Goal: Information Seeking & Learning: Learn about a topic

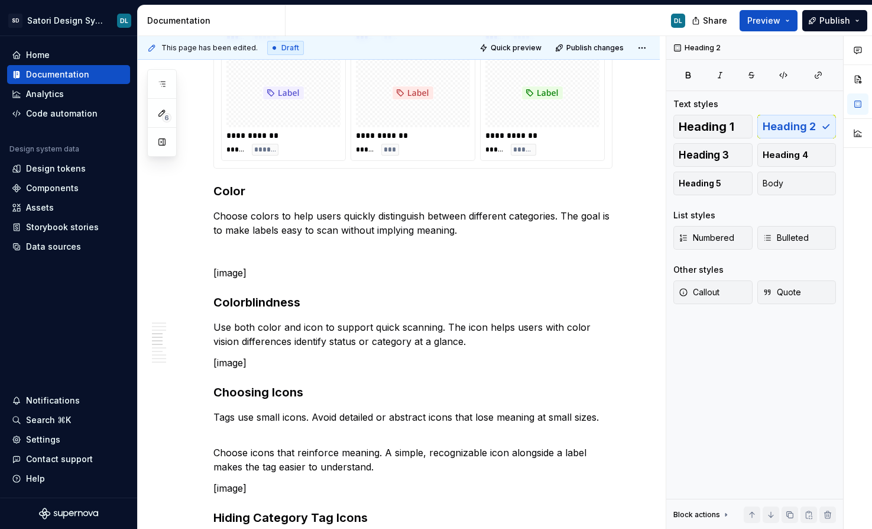
scroll to position [926, 0]
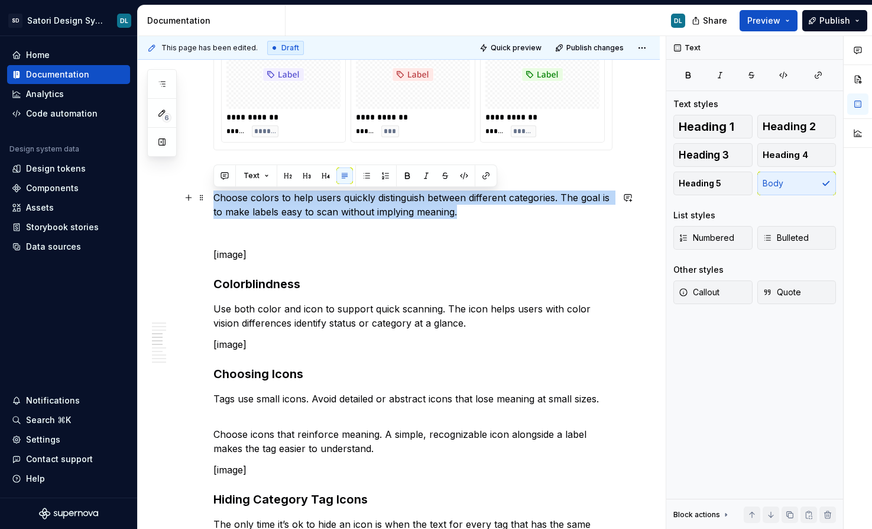
drag, startPoint x: 216, startPoint y: 198, endPoint x: 477, endPoint y: 215, distance: 260.8
click at [477, 215] on p "Choose colors to help users quickly distinguish between different categories. T…" at bounding box center [412, 204] width 399 height 28
copy p "Choose colors to help users quickly distinguish between different categories. T…"
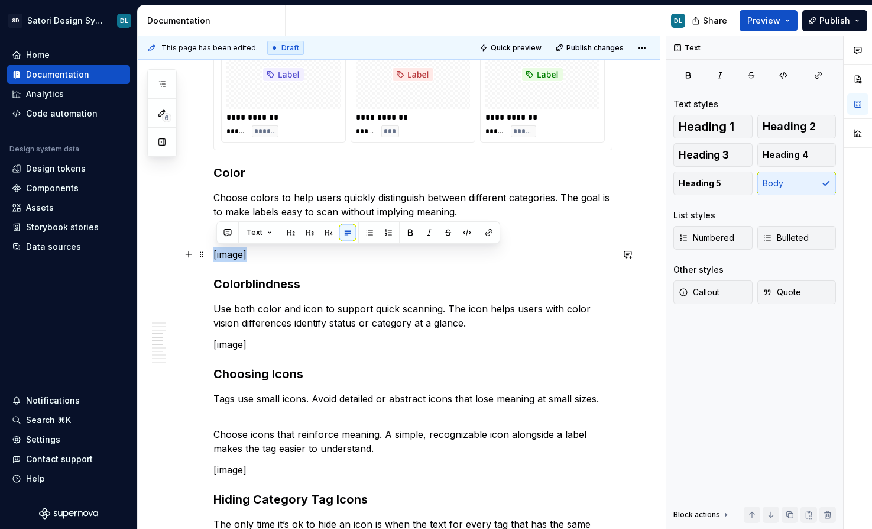
drag, startPoint x: 251, startPoint y: 259, endPoint x: 215, endPoint y: 254, distance: 37.0
click at [215, 254] on p "[image]" at bounding box center [412, 254] width 399 height 14
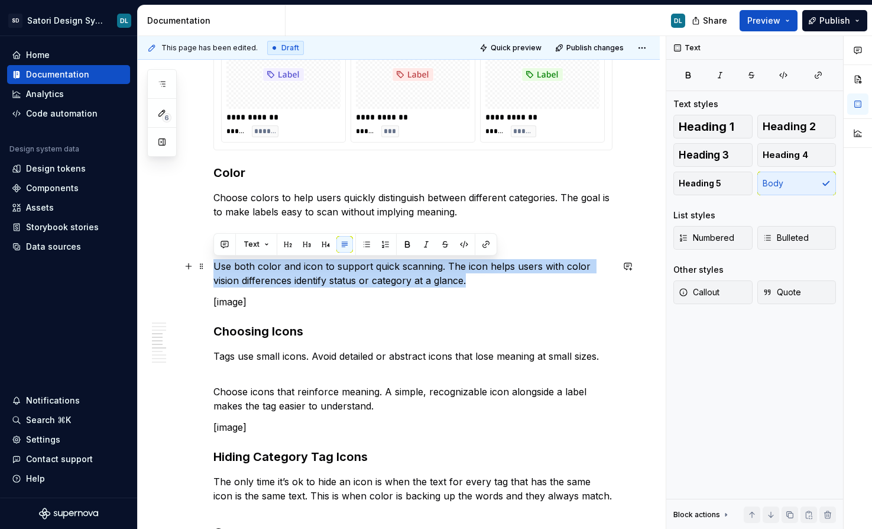
drag, startPoint x: 216, startPoint y: 267, endPoint x: 467, endPoint y: 273, distance: 250.8
click at [467, 273] on p "Use both color and icon to support quick scanning. The icon helps users with co…" at bounding box center [412, 273] width 399 height 28
copy p "Use both color and icon to support quick scanning. The icon helps users with co…"
click at [867, 383] on div at bounding box center [858, 282] width 28 height 493
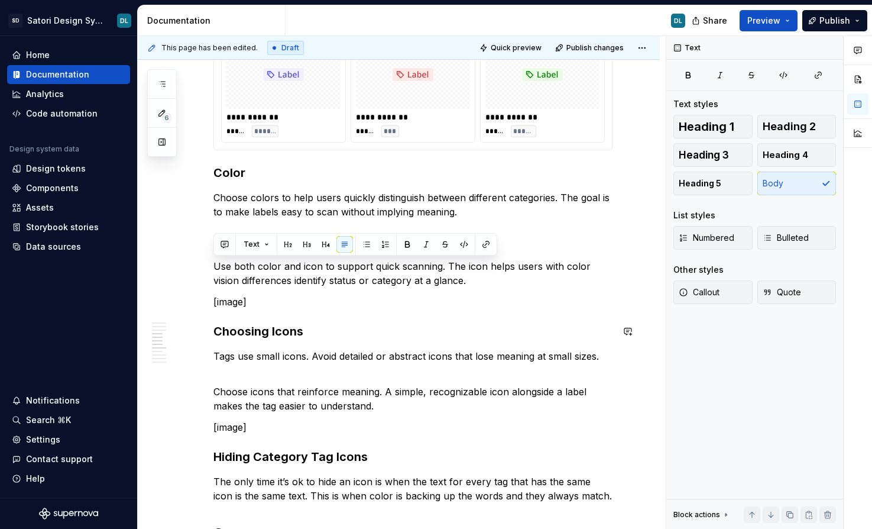
click at [300, 309] on div "**********" at bounding box center [412, 392] width 399 height 2140
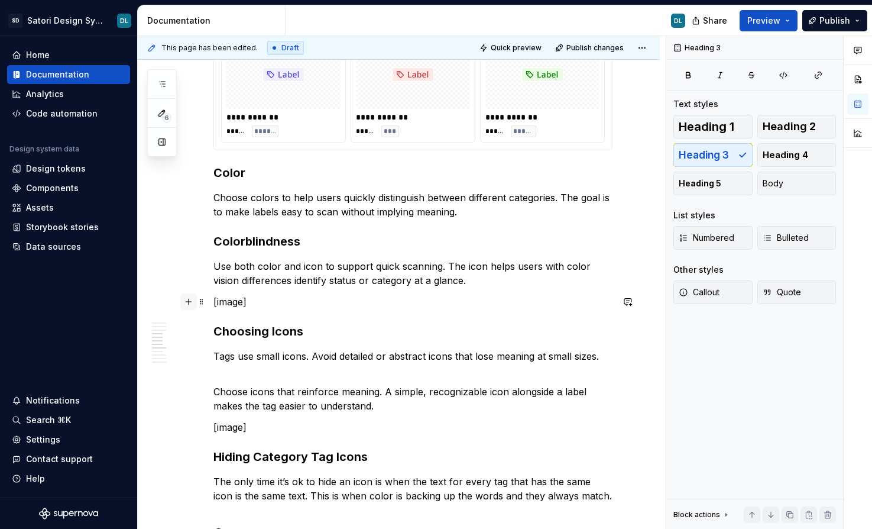
click at [192, 304] on button "button" at bounding box center [188, 301] width 17 height 17
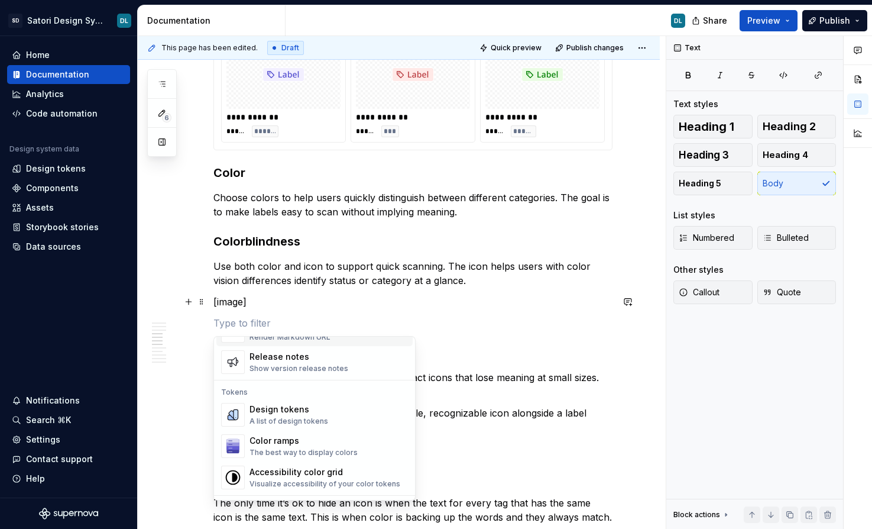
scroll to position [1024, 0]
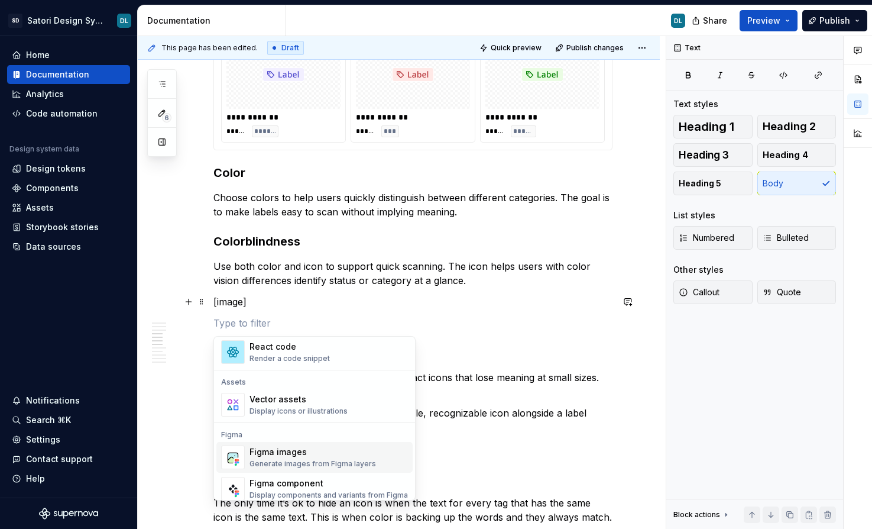
click at [312, 452] on div "Figma images" at bounding box center [313, 452] width 127 height 12
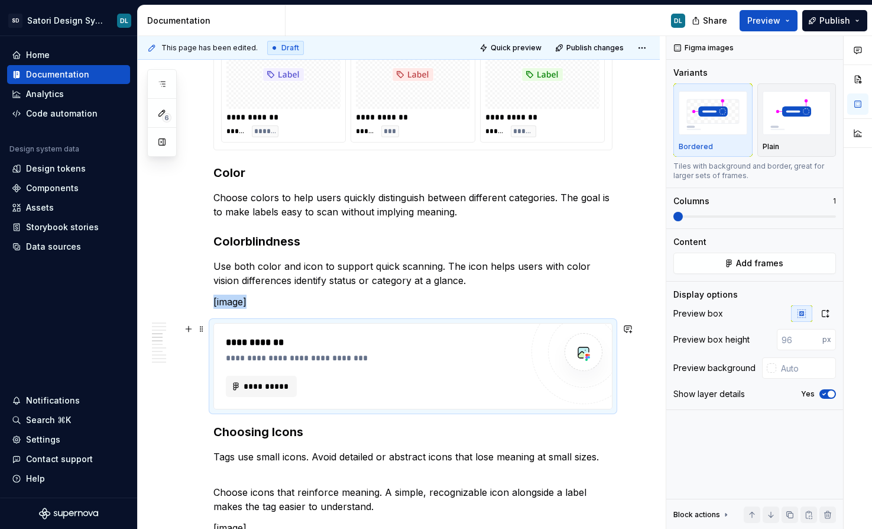
click at [280, 362] on div "**********" at bounding box center [374, 358] width 296 height 12
click at [581, 355] on img at bounding box center [584, 352] width 24 height 24
click at [280, 383] on span "**********" at bounding box center [266, 386] width 46 height 12
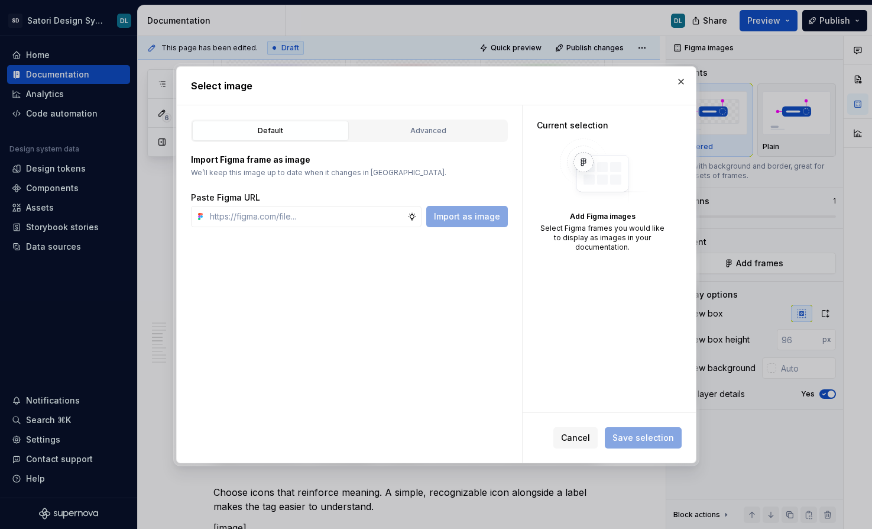
type textarea "*"
type input "[URL][DOMAIN_NAME]"
click at [438, 219] on span "Import as image" at bounding box center [467, 217] width 66 height 12
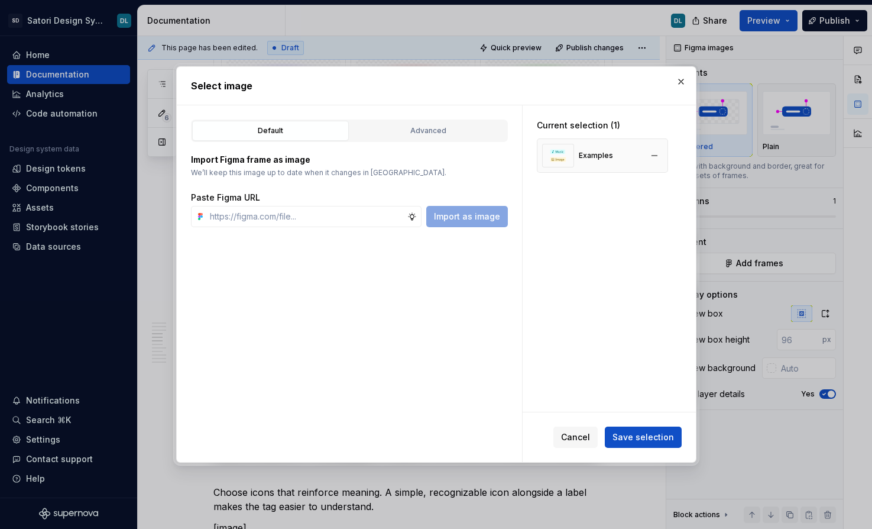
click at [559, 154] on img at bounding box center [558, 156] width 32 height 24
click at [622, 437] on span "Save selection" at bounding box center [643, 437] width 61 height 12
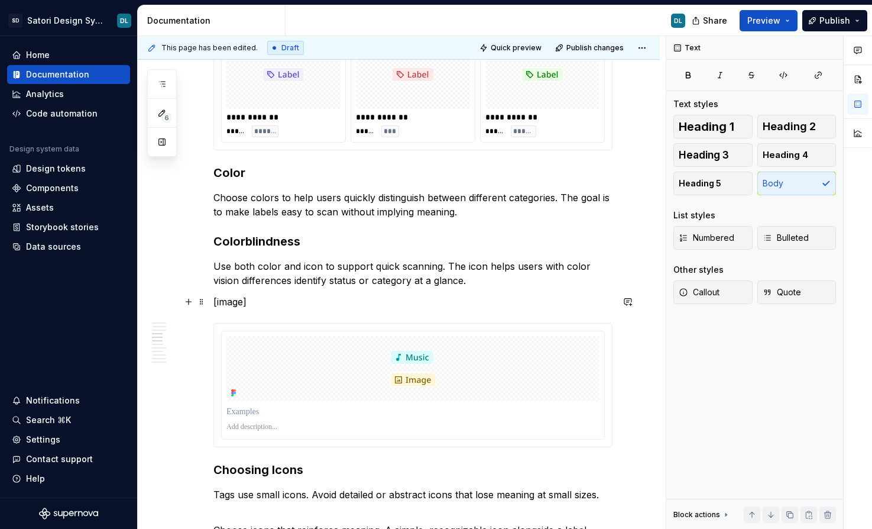
click at [254, 298] on p "[image]" at bounding box center [412, 301] width 399 height 14
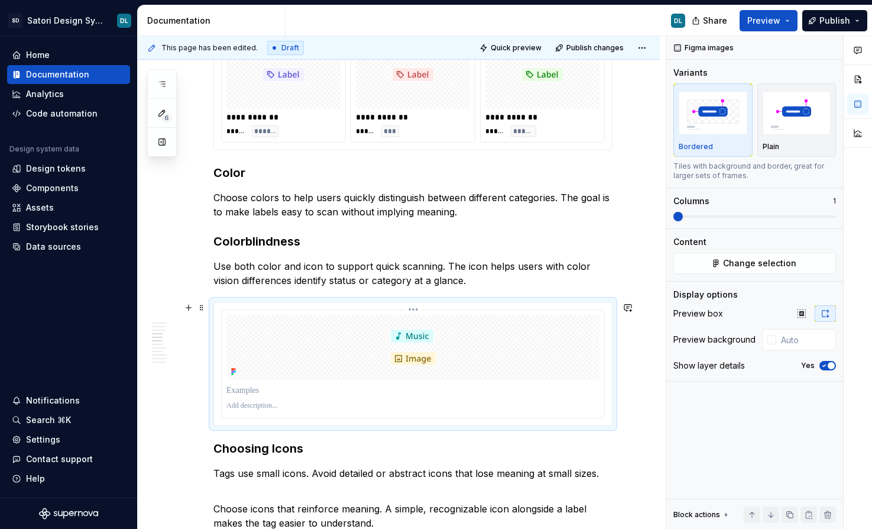
click at [233, 310] on div at bounding box center [413, 364] width 383 height 108
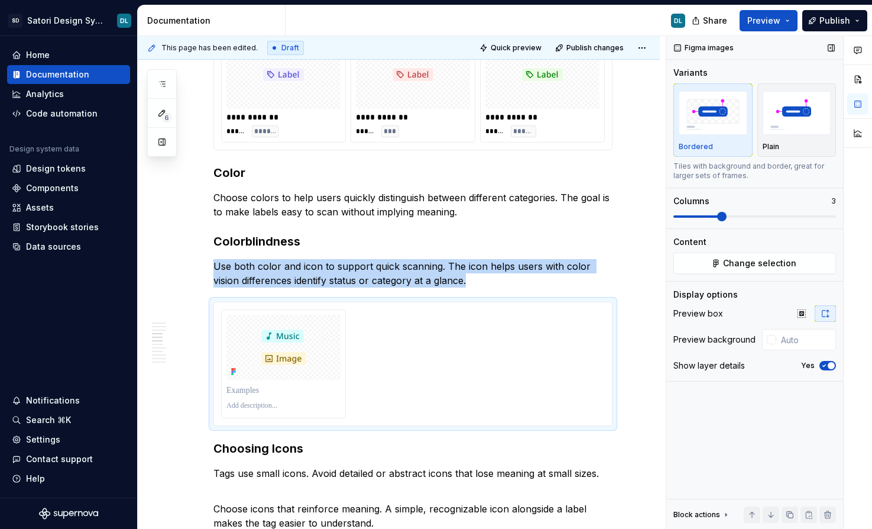
click at [730, 223] on div "Variants Bordered Plain Tiles with background and border, great for larger sets…" at bounding box center [755, 147] width 163 height 161
click at [782, 145] on div "Plain" at bounding box center [797, 146] width 69 height 9
click at [732, 142] on div "Bordered" at bounding box center [713, 146] width 69 height 9
click at [243, 385] on p at bounding box center [283, 390] width 114 height 12
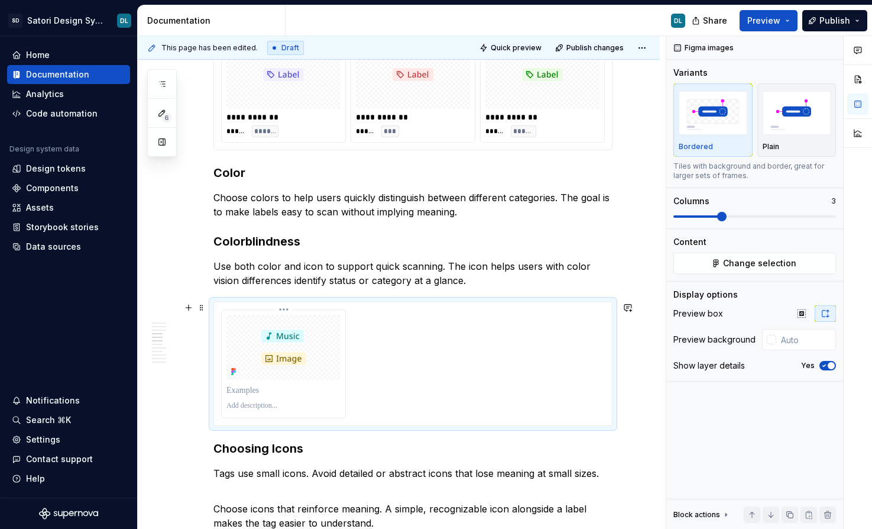
drag, startPoint x: 279, startPoint y: 391, endPoint x: 239, endPoint y: 391, distance: 39.6
click at [239, 391] on p at bounding box center [283, 390] width 114 height 12
click at [196, 385] on div "**********" at bounding box center [399, 522] width 522 height 2458
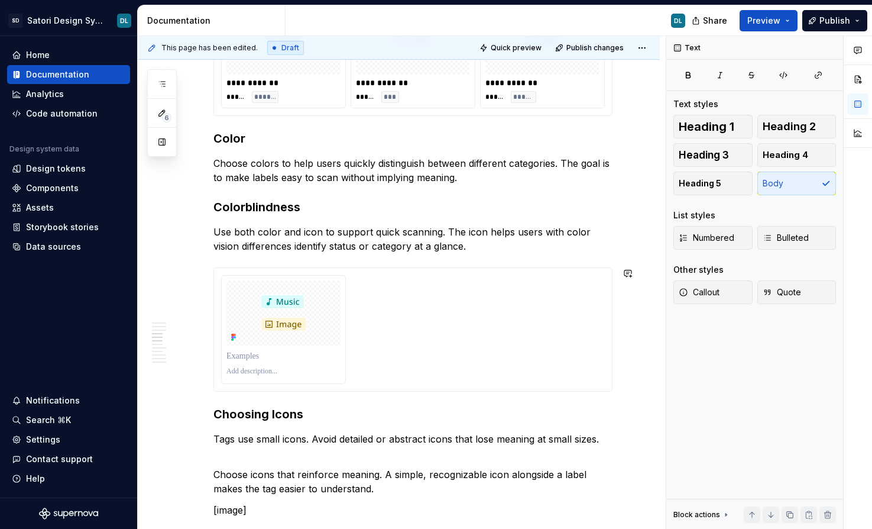
scroll to position [1047, 0]
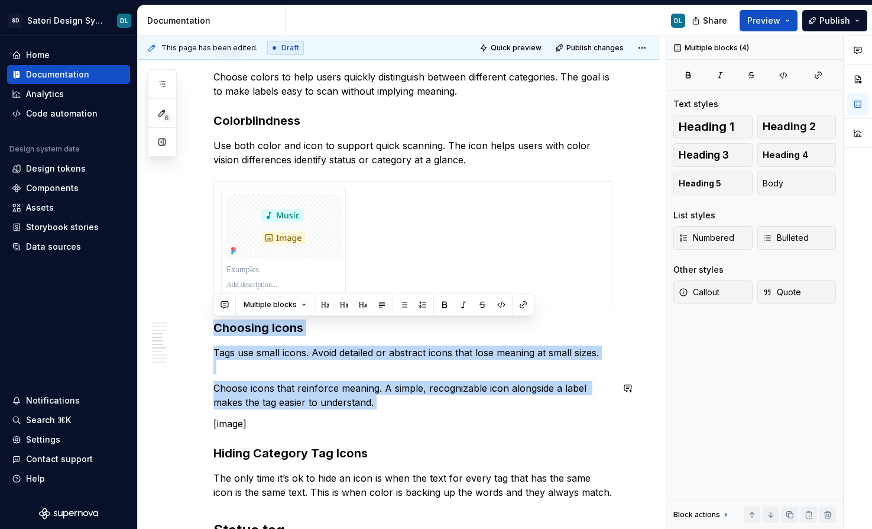
drag, startPoint x: 215, startPoint y: 329, endPoint x: 276, endPoint y: 415, distance: 105.2
click at [276, 415] on div "**********" at bounding box center [412, 329] width 399 height 2257
copy div "Choosing Icons Tags use small icons. Avoid detailed or abstract icons that lose…"
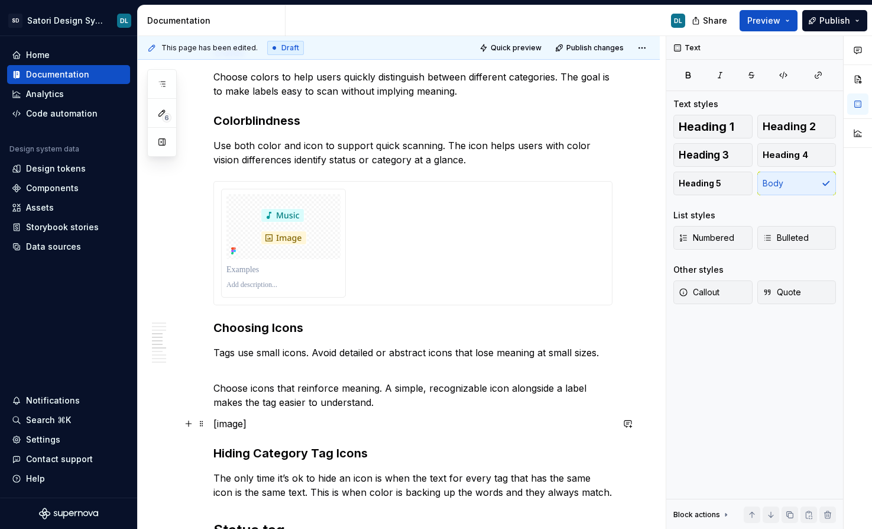
click at [247, 428] on p "[image]" at bounding box center [412, 423] width 399 height 14
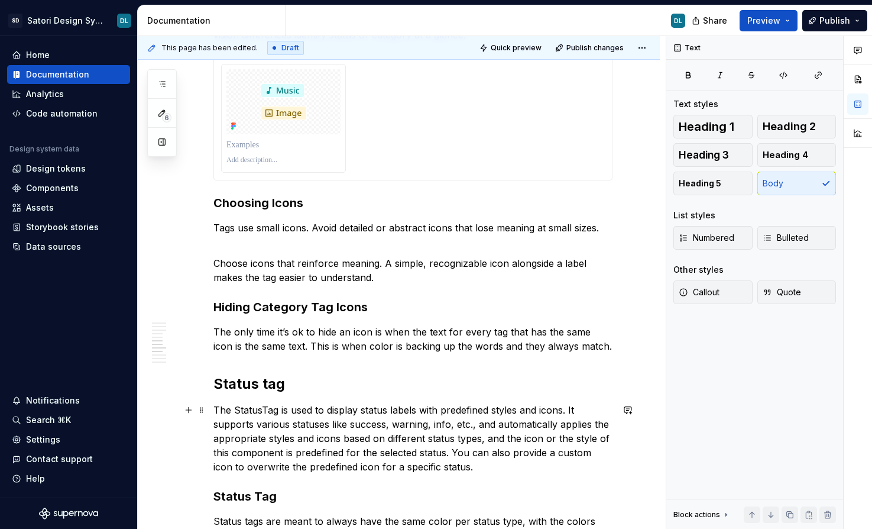
scroll to position [1228, 0]
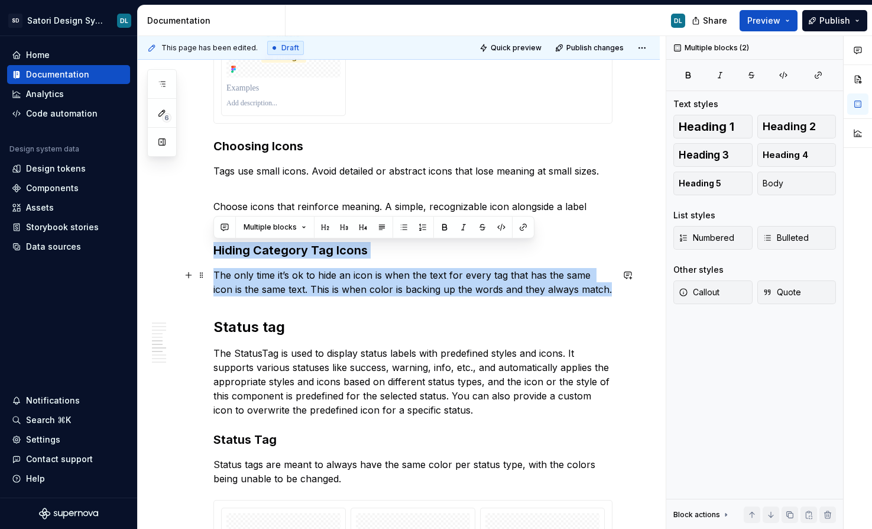
drag, startPoint x: 215, startPoint y: 254, endPoint x: 549, endPoint y: 296, distance: 336.7
click at [549, 296] on div "**********" at bounding box center [412, 138] width 399 height 2236
copy div "Hiding Category Tag Icons The only time it’s ok to hide an icon is when the tex…"
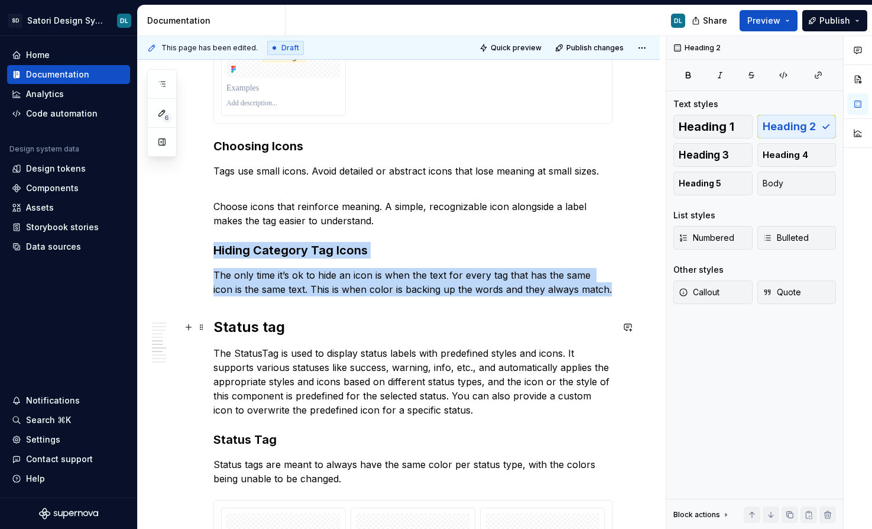
click at [310, 327] on h2 "Status tag" at bounding box center [412, 327] width 399 height 19
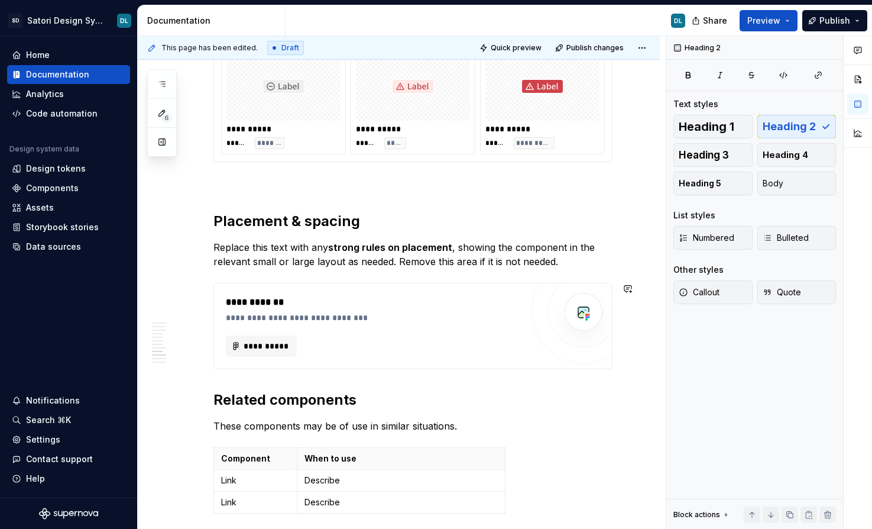
scroll to position [1409, 0]
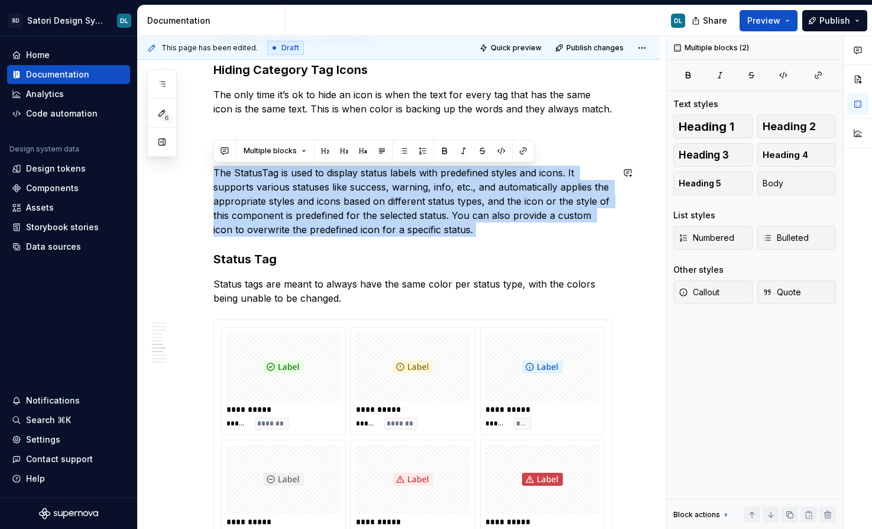
drag, startPoint x: 216, startPoint y: 174, endPoint x: 501, endPoint y: 243, distance: 292.7
copy p "The StatusTag is used to display status labels with predefined styles and icons…"
click at [256, 232] on p "The StatusTag is used to display status labels with predefined styles and icons…" at bounding box center [412, 201] width 399 height 71
drag, startPoint x: 216, startPoint y: 171, endPoint x: 471, endPoint y: 221, distance: 259.8
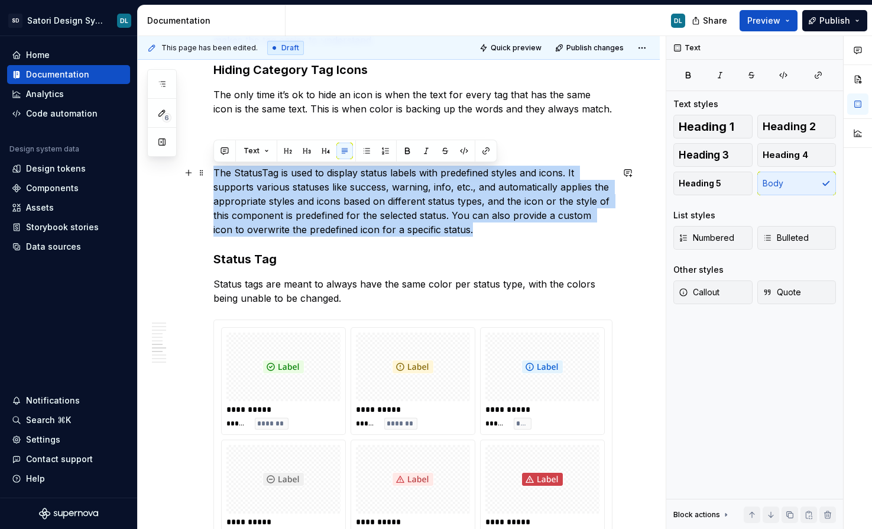
click at [471, 221] on p "The StatusTag is used to display status labels with predefined styles and icons…" at bounding box center [412, 201] width 399 height 71
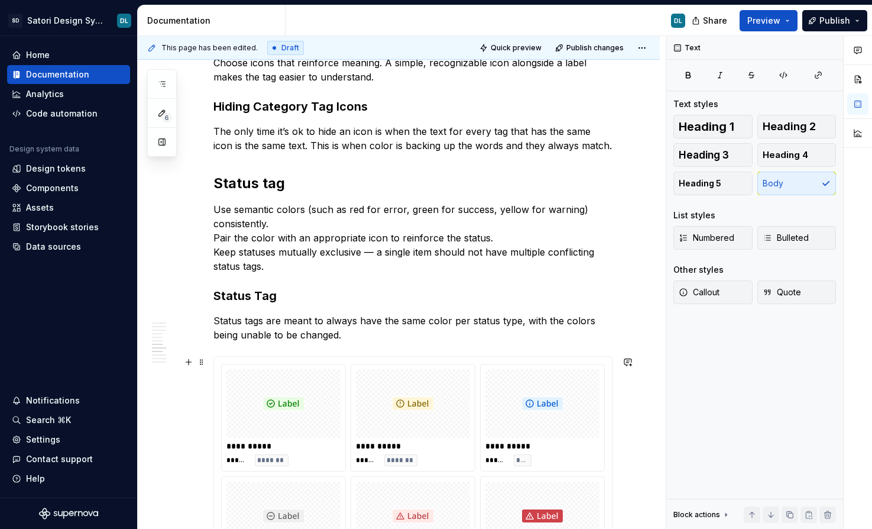
scroll to position [1236, 0]
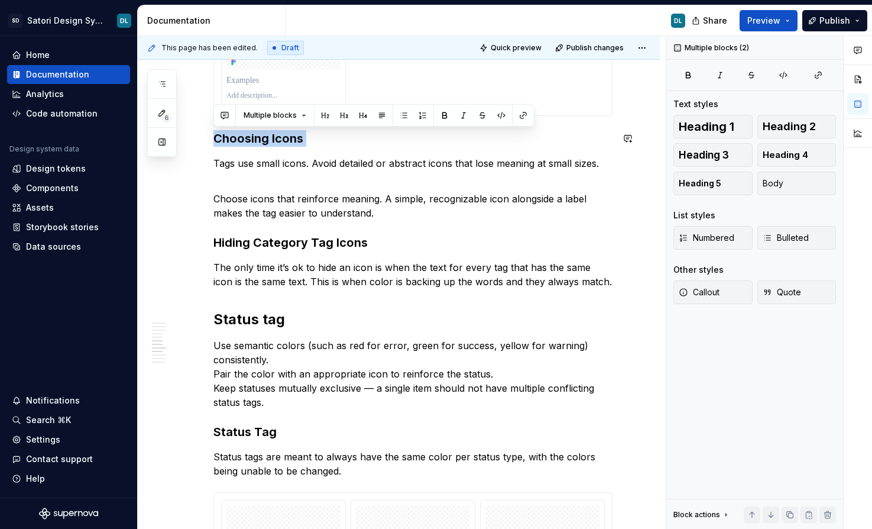
drag, startPoint x: 214, startPoint y: 140, endPoint x: 312, endPoint y: 148, distance: 98.0
click at [312, 148] on div "**********" at bounding box center [412, 130] width 399 height 2236
copy h3 "Choosing Icons"
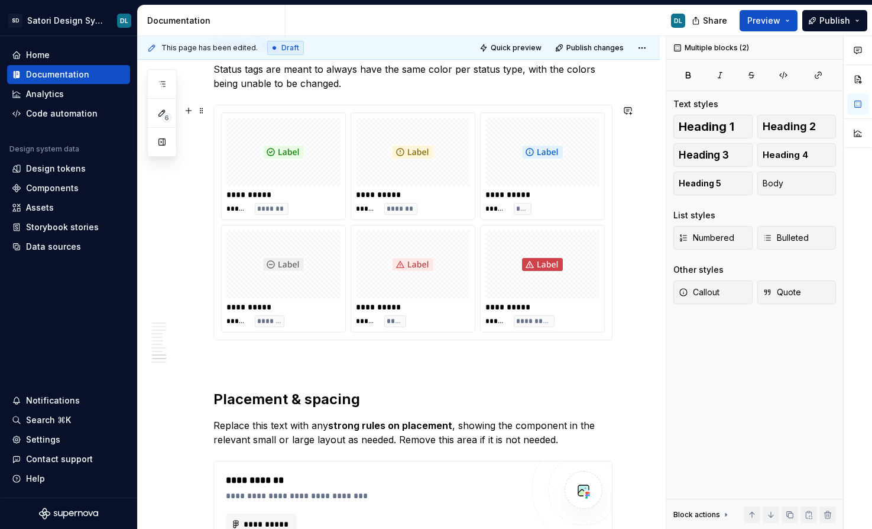
scroll to position [1775, 0]
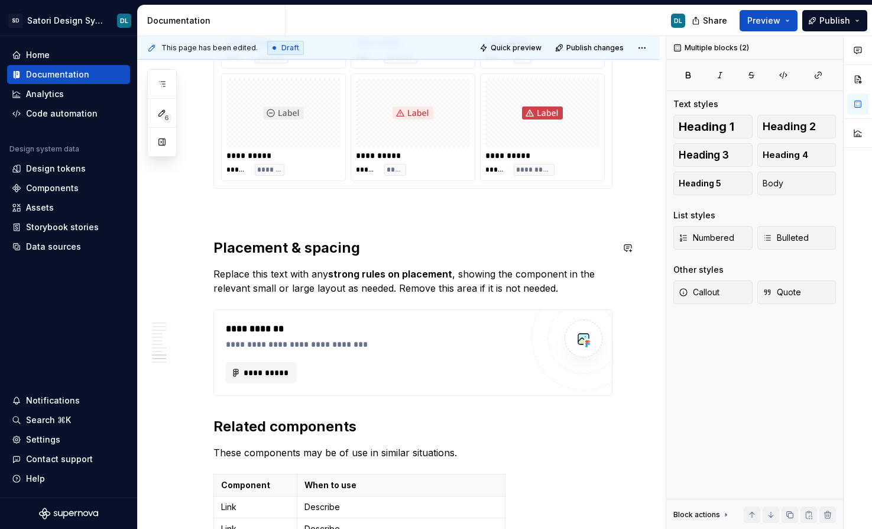
click at [242, 213] on p at bounding box center [412, 210] width 399 height 14
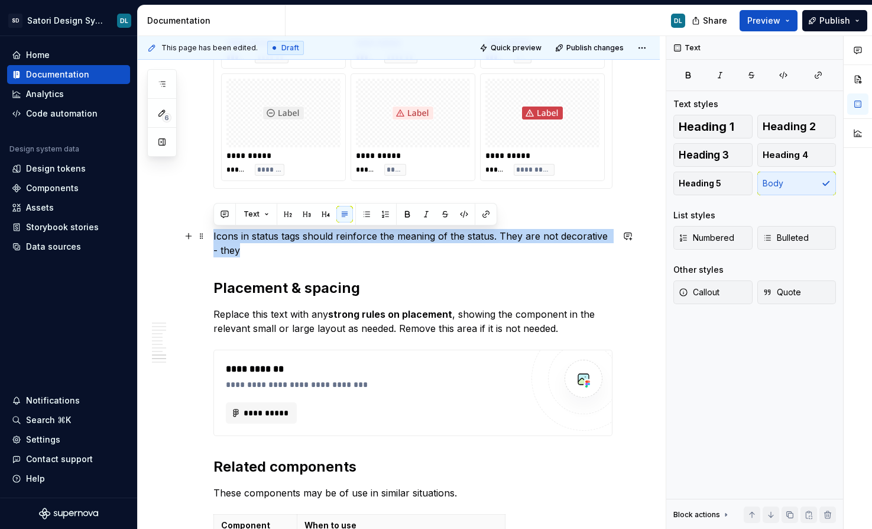
drag, startPoint x: 231, startPoint y: 252, endPoint x: 208, endPoint y: 241, distance: 25.9
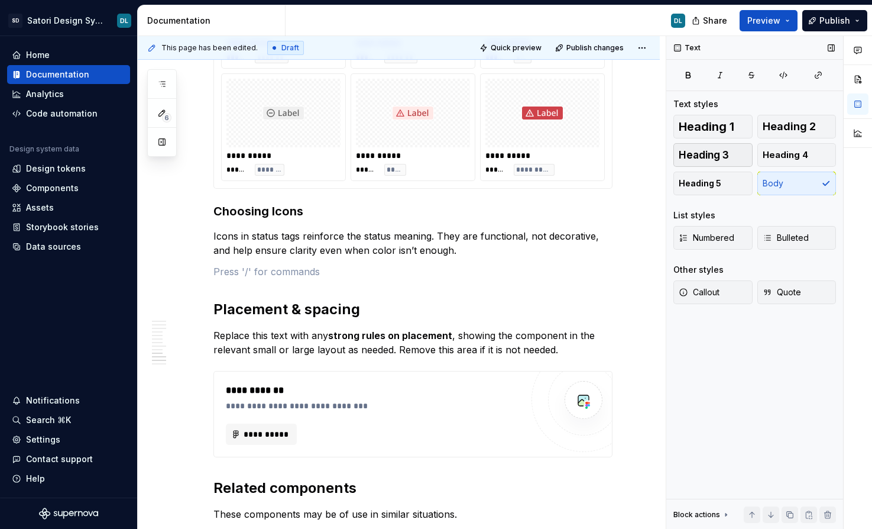
click at [716, 146] on button "Heading 3" at bounding box center [713, 155] width 79 height 24
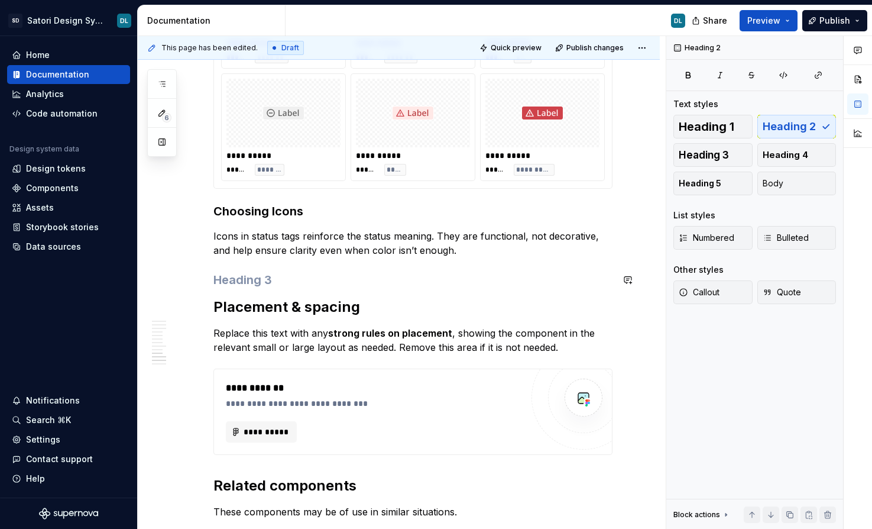
click at [252, 280] on h3 at bounding box center [412, 279] width 399 height 17
click at [243, 209] on h3 "Choosing Icons" at bounding box center [412, 211] width 399 height 17
click at [221, 279] on h3 "Prin" at bounding box center [412, 279] width 399 height 17
click at [222, 280] on h3 "Prin" at bounding box center [412, 279] width 399 height 17
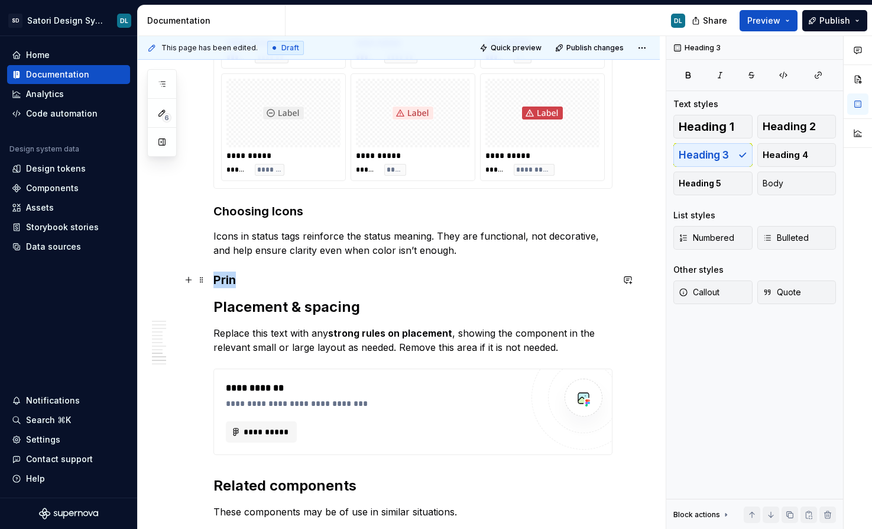
click at [222, 280] on h3 "Prin" at bounding box center [412, 279] width 399 height 17
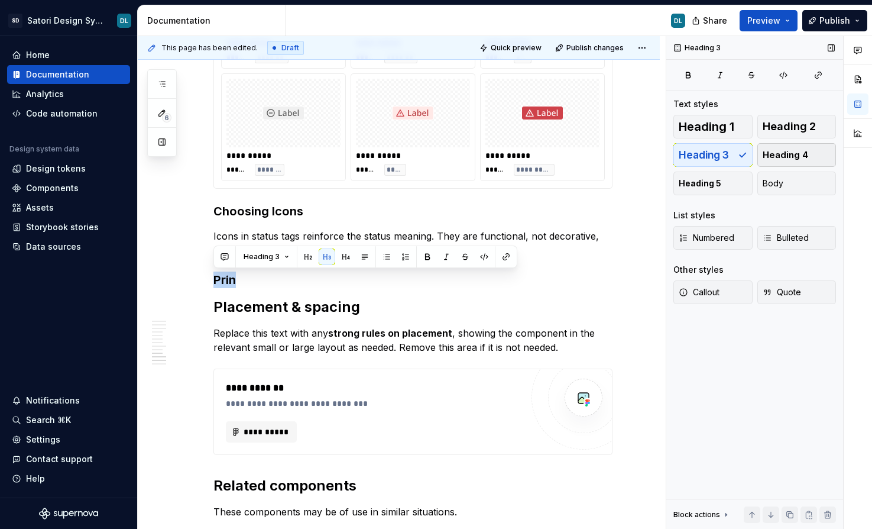
click at [816, 158] on button "Heading 4" at bounding box center [796, 155] width 79 height 24
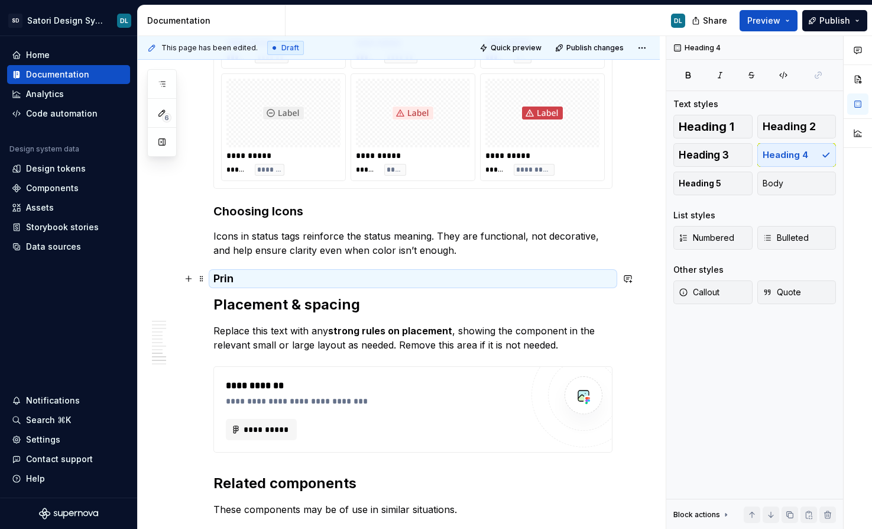
click at [261, 277] on h4 "Prin" at bounding box center [412, 278] width 399 height 14
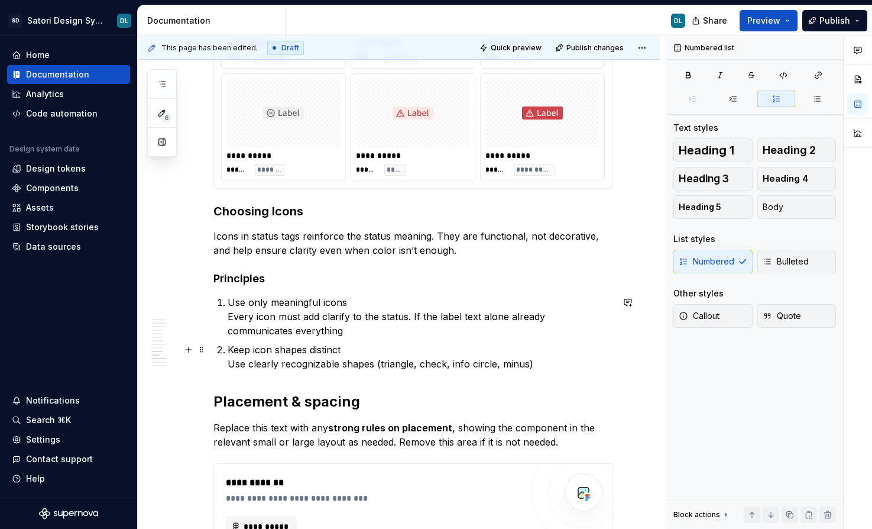
click at [555, 366] on p "Keep icon shapes distinct Use clearly recognizable shapes (triangle, check, inf…" at bounding box center [420, 356] width 385 height 28
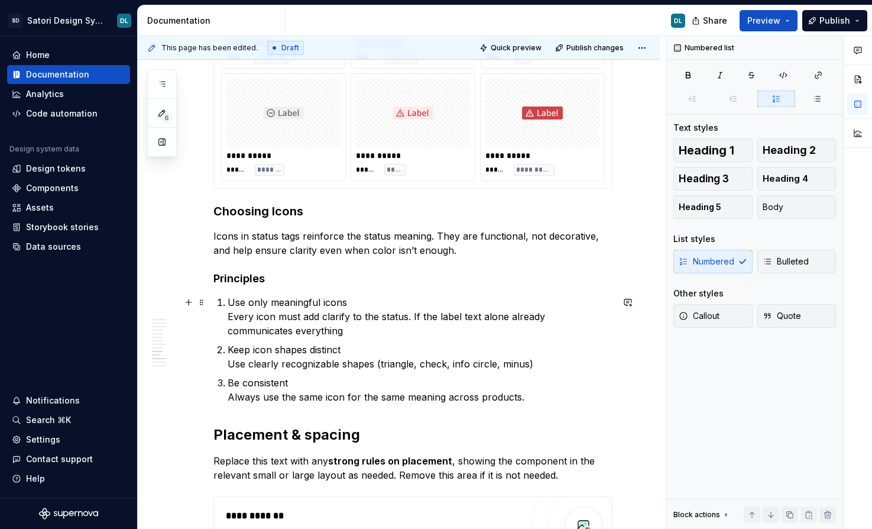
click at [342, 333] on p "Use only meaningful icons Every icon must add clarify to the status. If the lab…" at bounding box center [420, 316] width 385 height 43
click at [824, 101] on button "button" at bounding box center [817, 98] width 38 height 17
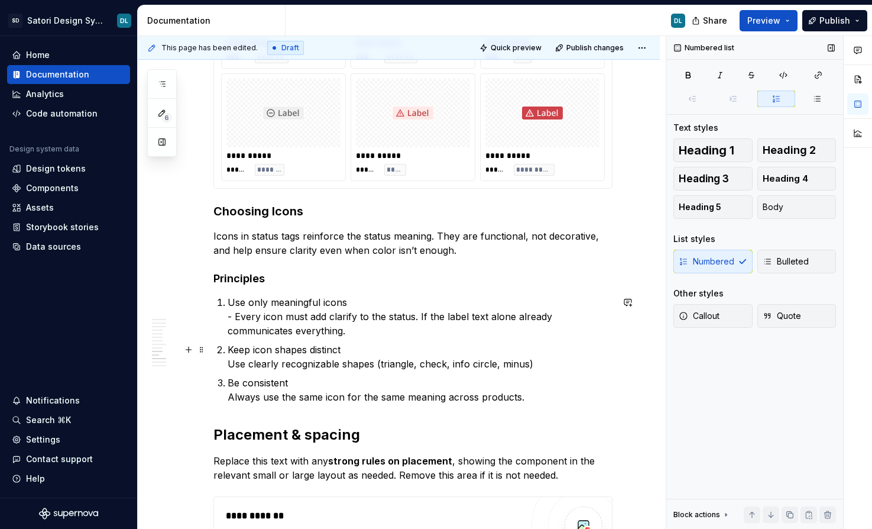
click at [232, 319] on p "Use only meaningful icons - Every icon must add clarify to the status. If the l…" at bounding box center [420, 316] width 385 height 43
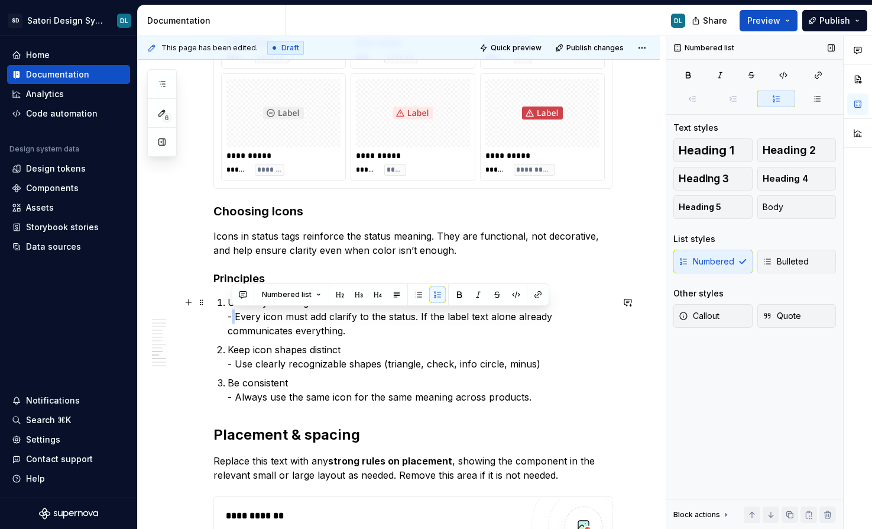
click at [232, 319] on p "Use only meaningful icons - Every icon must add clarify to the status. If the l…" at bounding box center [420, 316] width 385 height 43
click at [229, 318] on p "Use only meaningful icons - Every icon must add clarify to the status. If the l…" at bounding box center [420, 316] width 385 height 43
click at [410, 290] on button "button" at bounding box center [414, 294] width 17 height 17
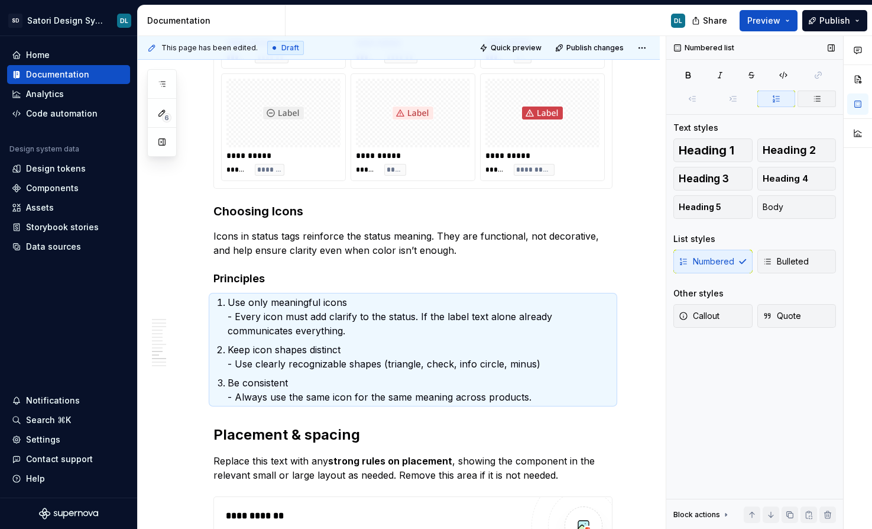
click at [825, 101] on button "button" at bounding box center [817, 98] width 38 height 17
click at [258, 310] on p "Use only meaningful icons - Every icon must add clarify to the status. If the l…" at bounding box center [420, 316] width 385 height 43
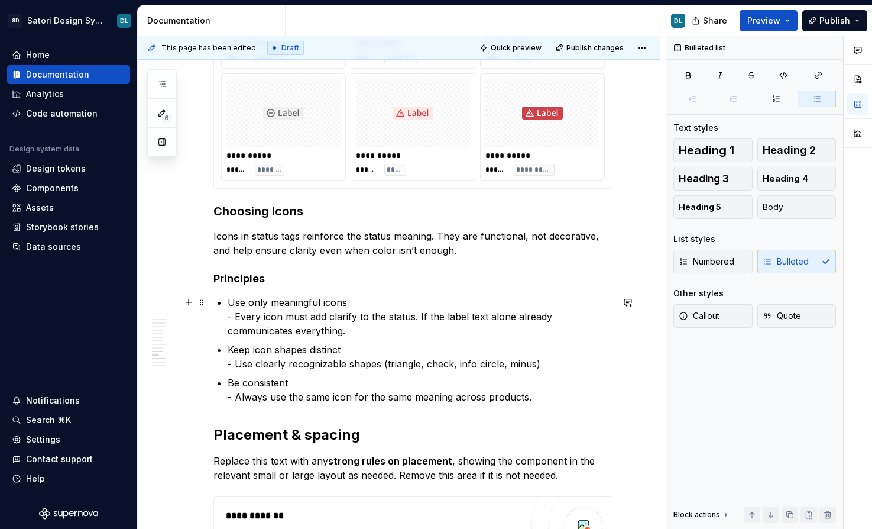
click at [232, 313] on p "Use only meaningful icons - Every icon must add clarify to the status. If the l…" at bounding box center [420, 316] width 385 height 43
click at [234, 360] on p "Keep icon shapes distinct - Use clearly recognizable shapes (triangle, check, i…" at bounding box center [420, 356] width 385 height 28
click at [233, 392] on p "Be consistent - Always use the same icon for the same meaning across products." at bounding box center [420, 389] width 385 height 28
click at [229, 365] on p "Keep icon shapes distinct Use clearly recognizable shapes (triangle, check, inf…" at bounding box center [420, 356] width 385 height 28
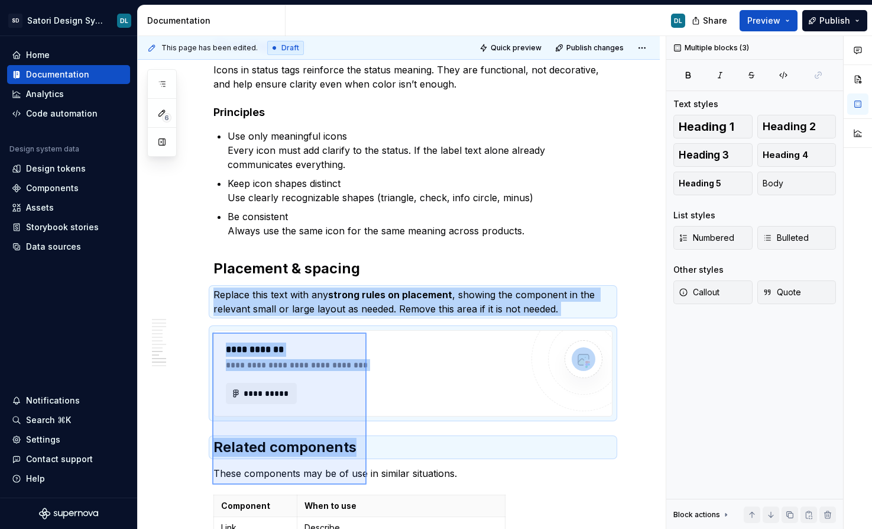
drag, startPoint x: 212, startPoint y: 336, endPoint x: 367, endPoint y: 484, distance: 214.1
click at [367, 484] on div "**********" at bounding box center [402, 282] width 528 height 493
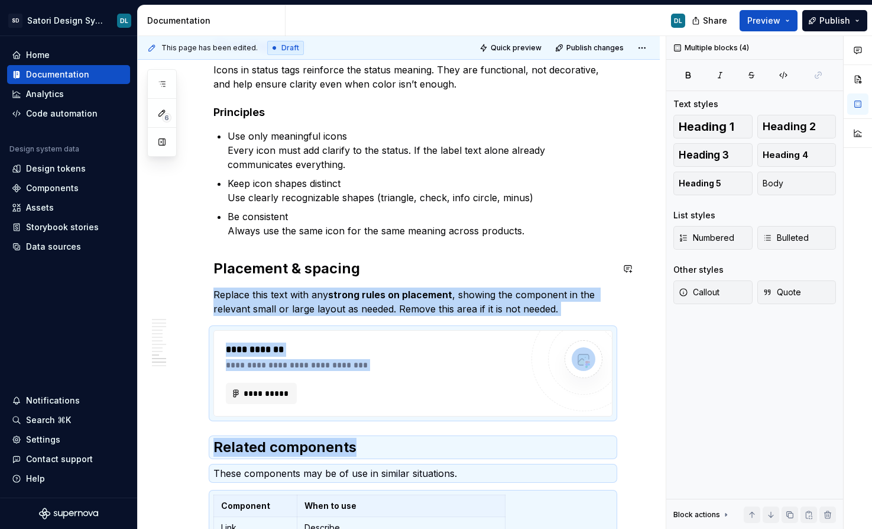
scroll to position [1974, 0]
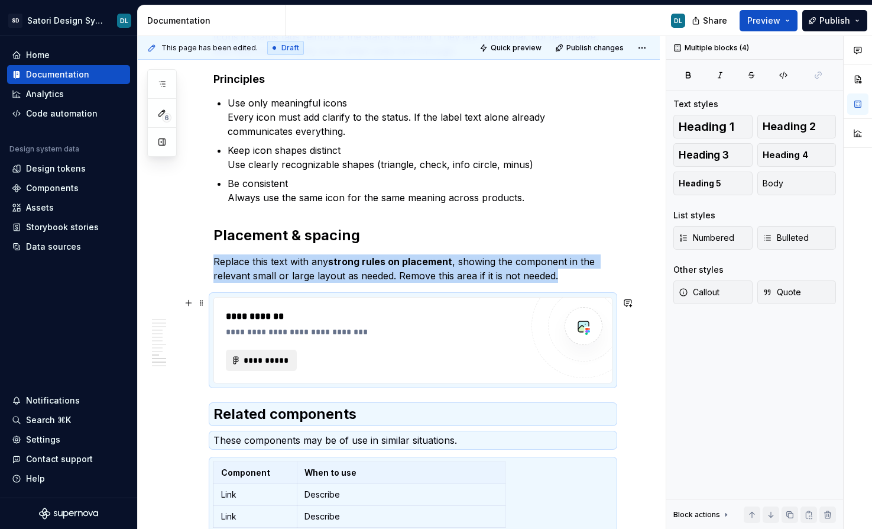
click at [254, 362] on span "**********" at bounding box center [266, 360] width 46 height 12
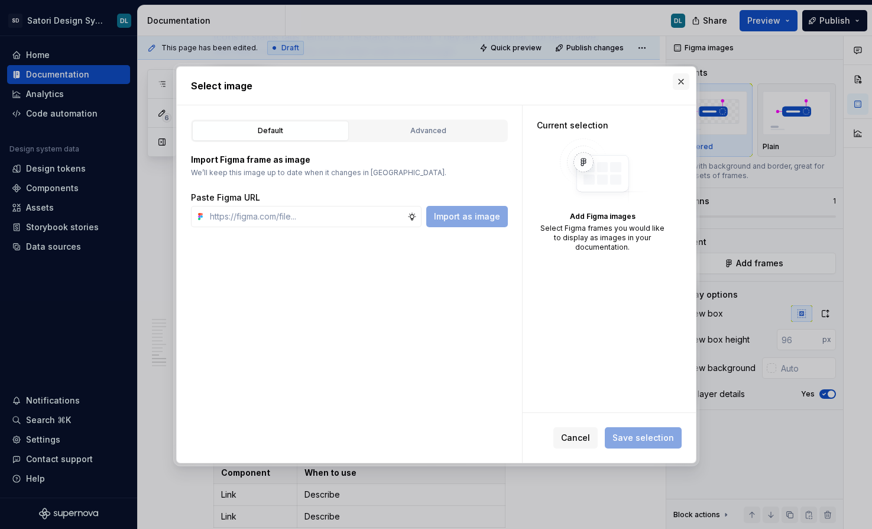
click at [678, 82] on button "button" at bounding box center [681, 81] width 17 height 17
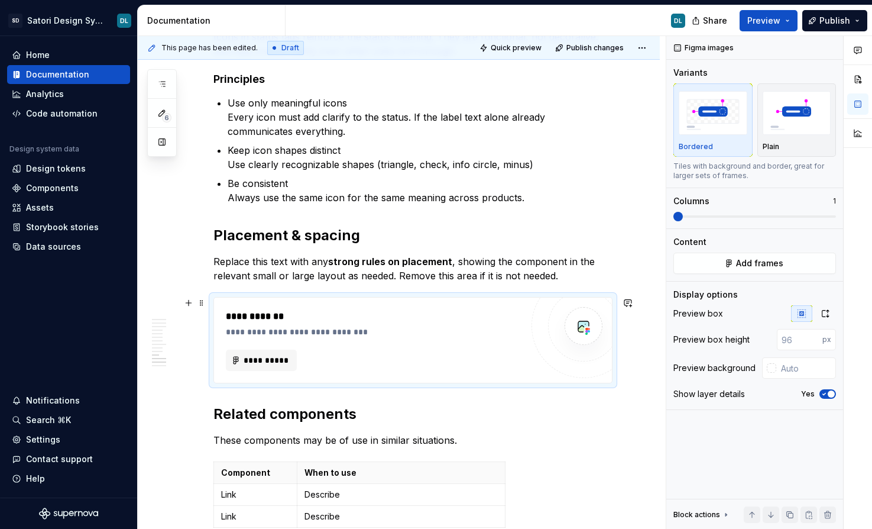
click at [224, 297] on div "**********" at bounding box center [412, 340] width 399 height 86
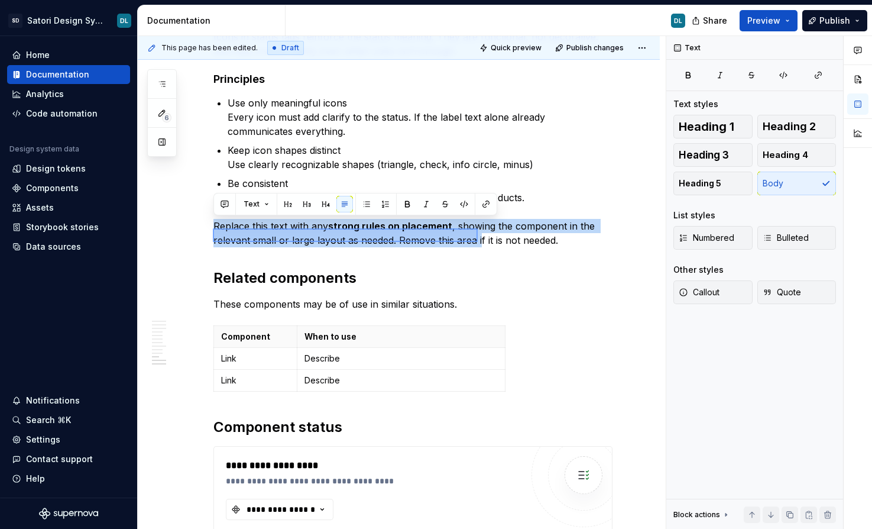
drag, startPoint x: 213, startPoint y: 228, endPoint x: 478, endPoint y: 242, distance: 265.3
click at [478, 242] on div "**********" at bounding box center [402, 282] width 528 height 493
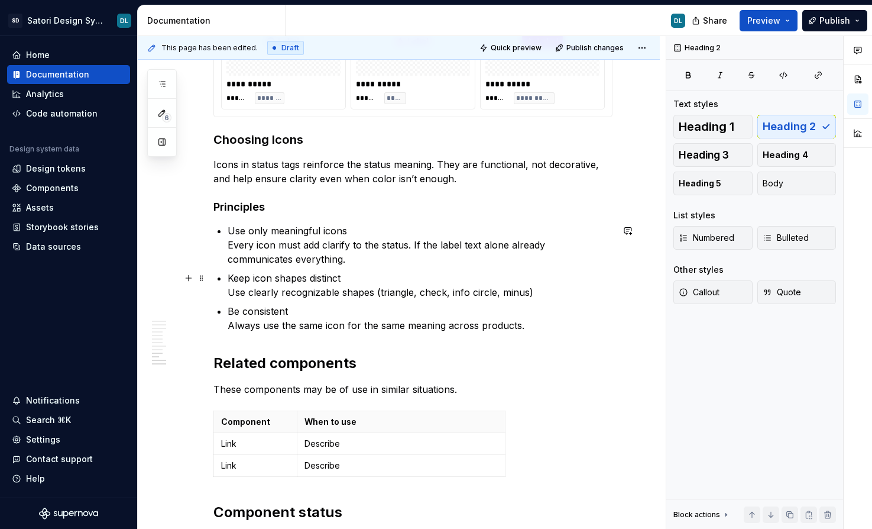
scroll to position [1848, 0]
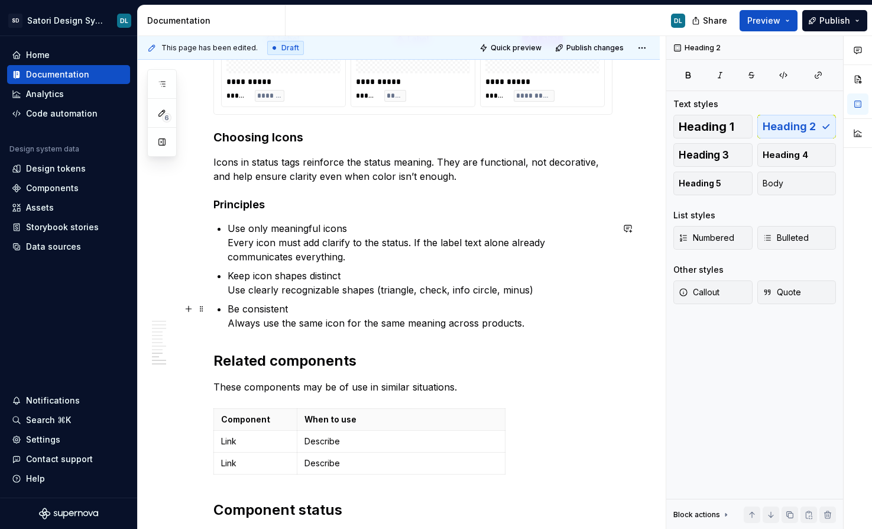
click at [539, 318] on p "Be consistent Always use the same icon for the same meaning across products." at bounding box center [420, 316] width 385 height 28
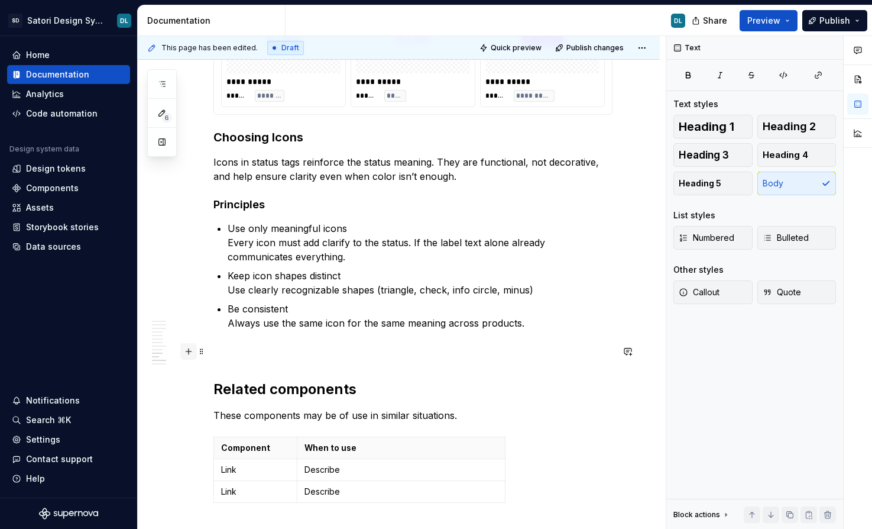
click at [190, 349] on button "button" at bounding box center [188, 351] width 17 height 17
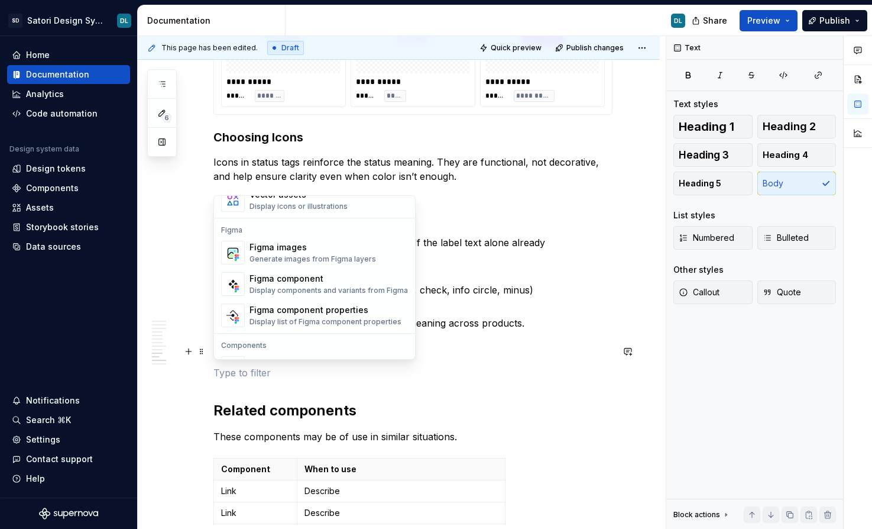
scroll to position [1100, 0]
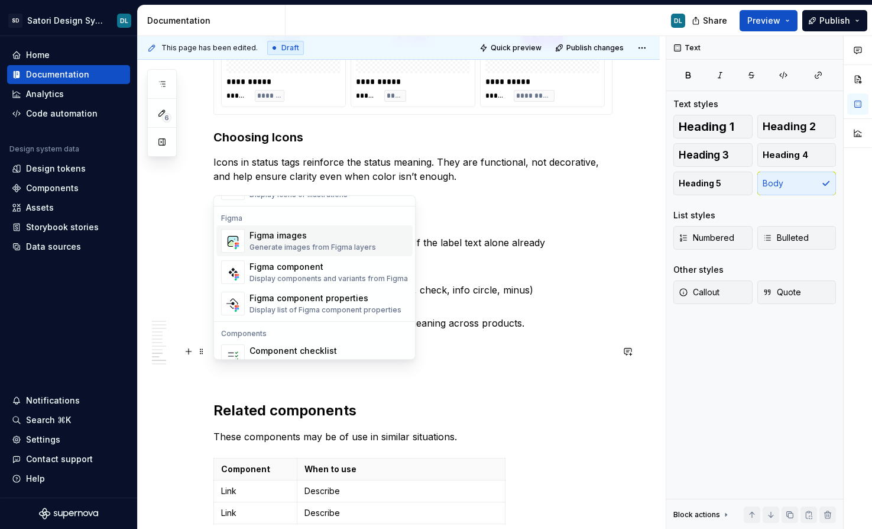
click at [284, 232] on div "Figma images" at bounding box center [313, 235] width 127 height 12
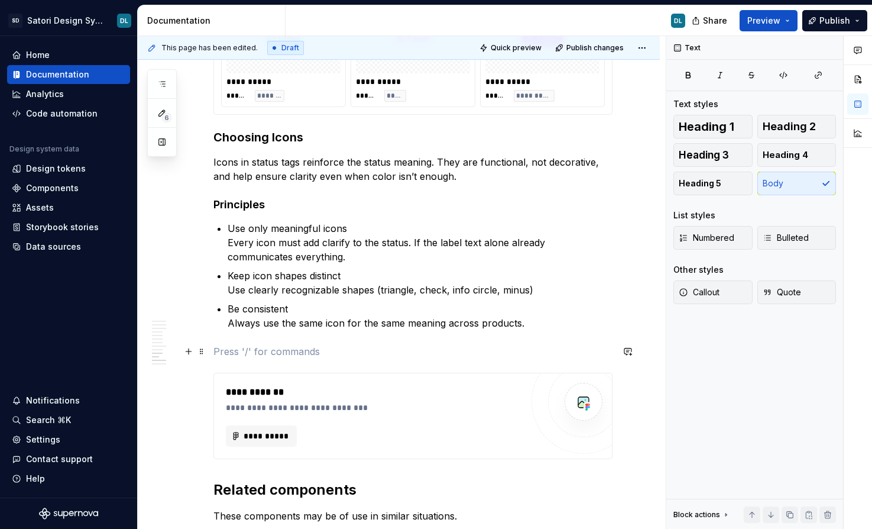
click at [237, 347] on p at bounding box center [412, 351] width 399 height 14
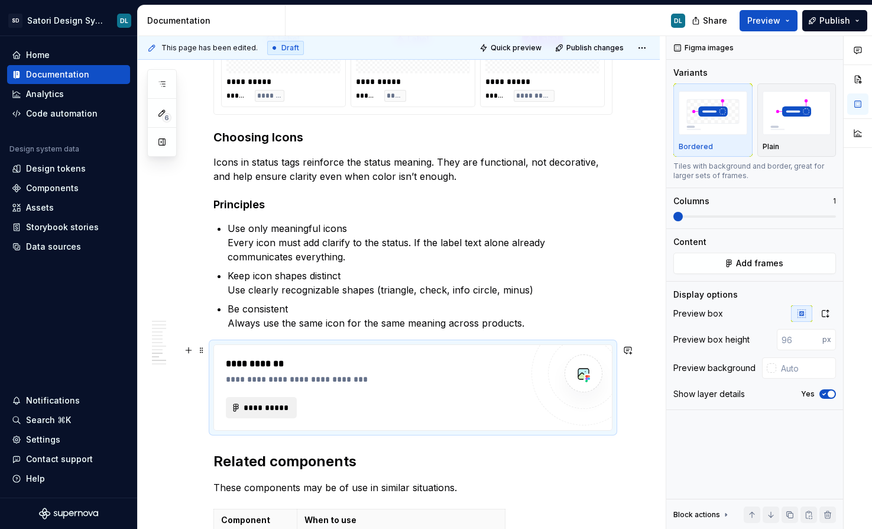
click at [278, 410] on span "**********" at bounding box center [266, 408] width 46 height 12
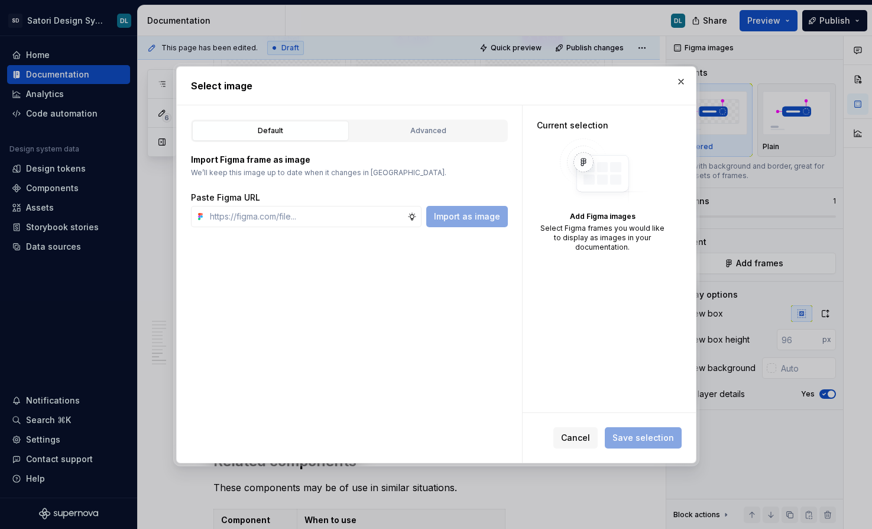
type textarea "*"
type input "[URL][DOMAIN_NAME]"
click at [477, 218] on span "Import as image" at bounding box center [467, 217] width 66 height 12
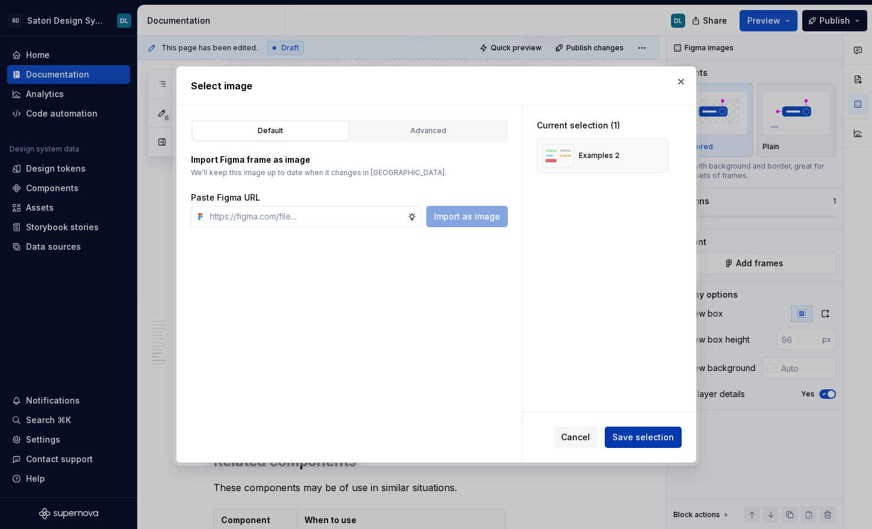
click at [629, 441] on span "Save selection" at bounding box center [643, 437] width 61 height 12
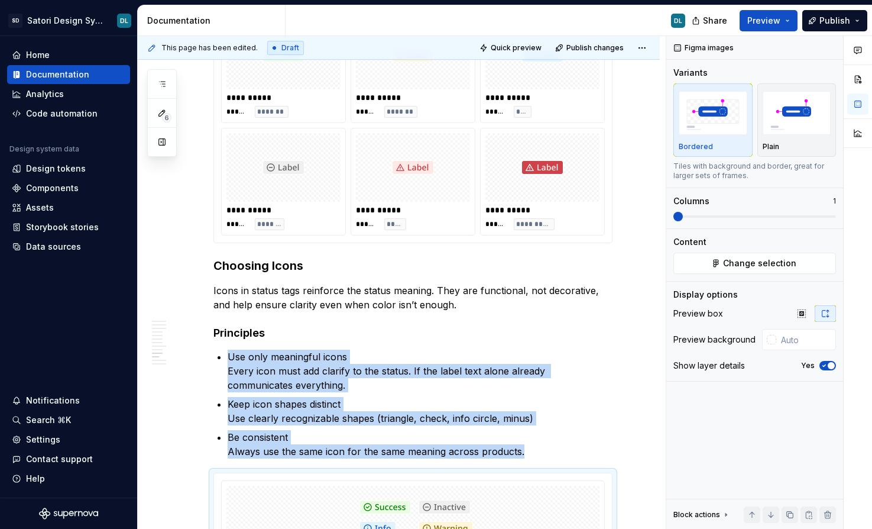
scroll to position [1973, 0]
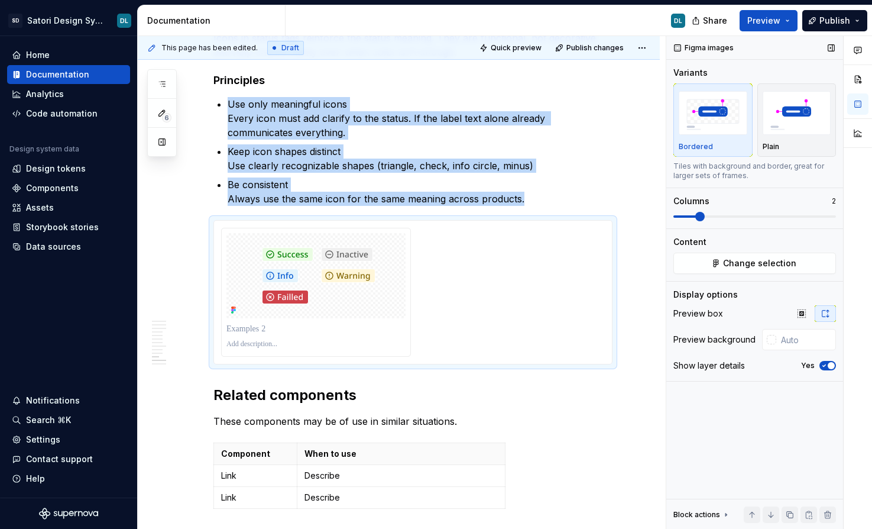
click at [691, 219] on span at bounding box center [755, 216] width 163 height 9
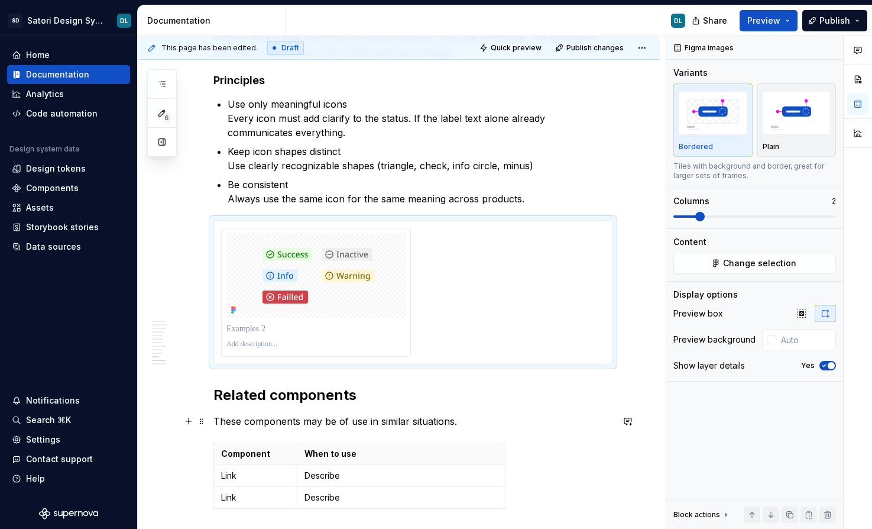
click at [200, 415] on span at bounding box center [201, 421] width 9 height 17
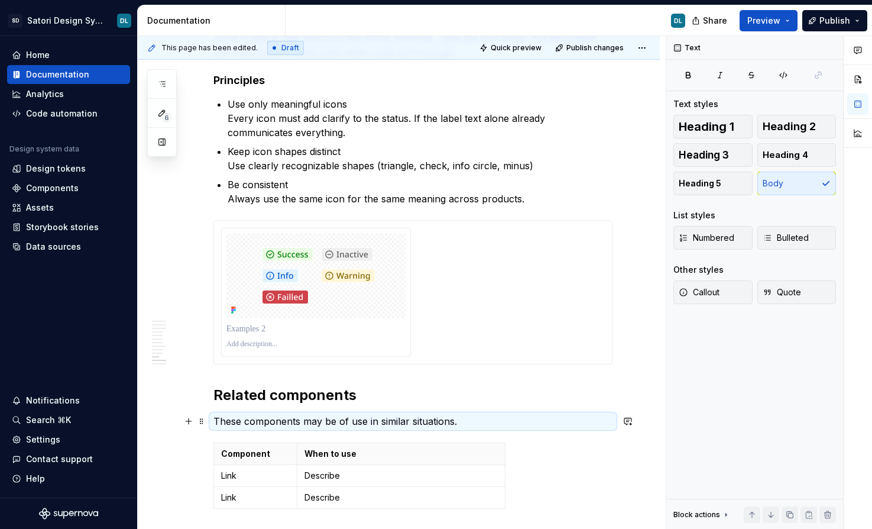
click at [761, 25] on span "Preview" at bounding box center [763, 21] width 33 height 12
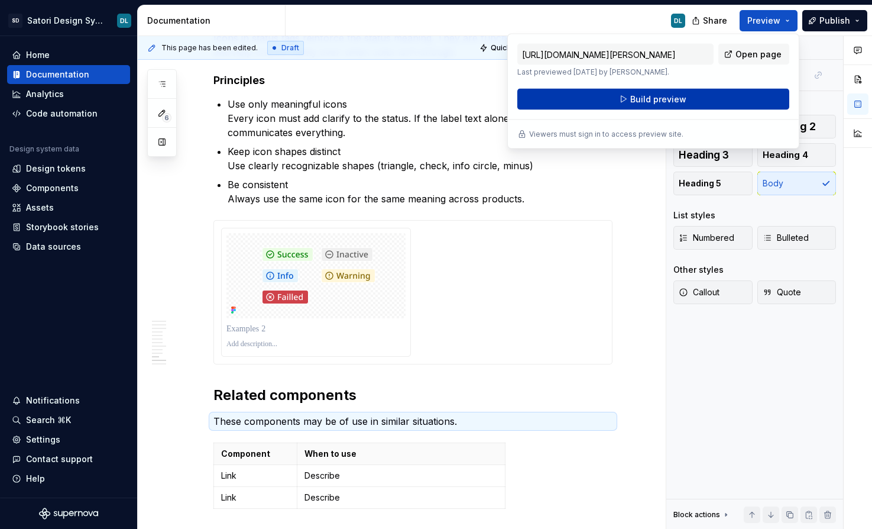
click at [704, 99] on button "Build preview" at bounding box center [653, 99] width 272 height 21
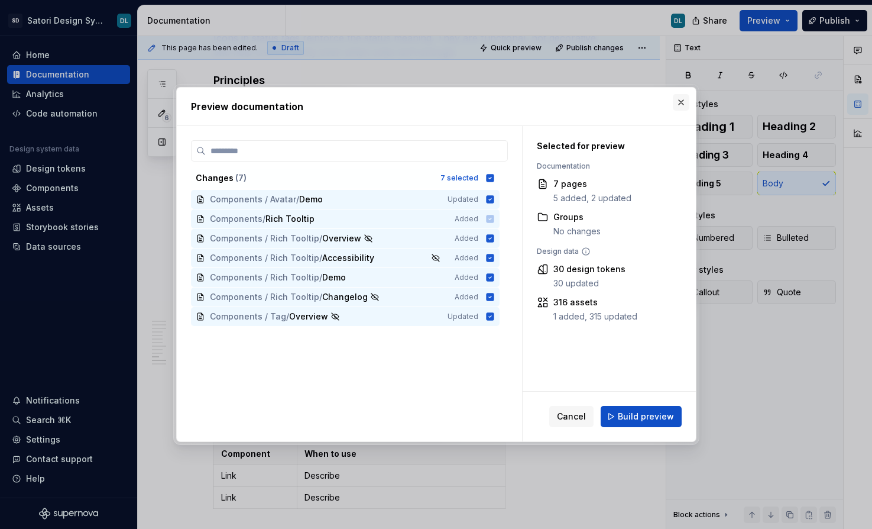
click at [676, 108] on button "button" at bounding box center [681, 102] width 17 height 17
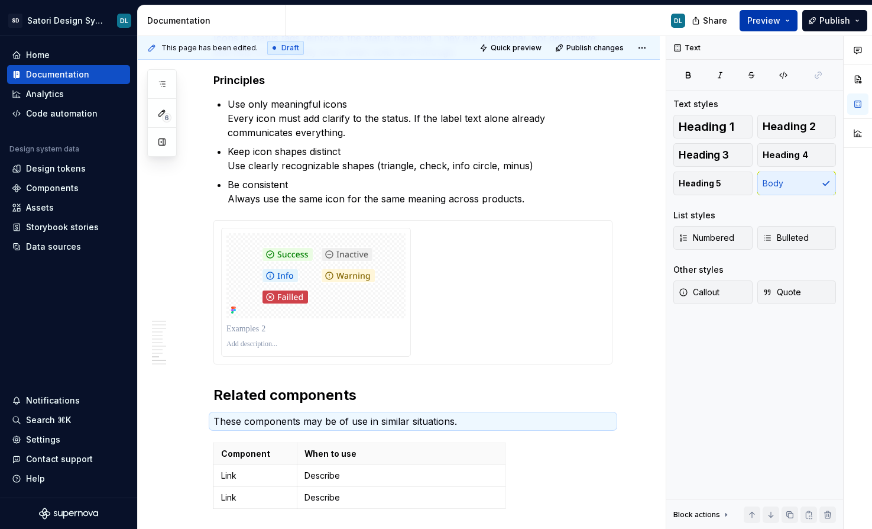
click at [786, 23] on button "Preview" at bounding box center [769, 20] width 58 height 21
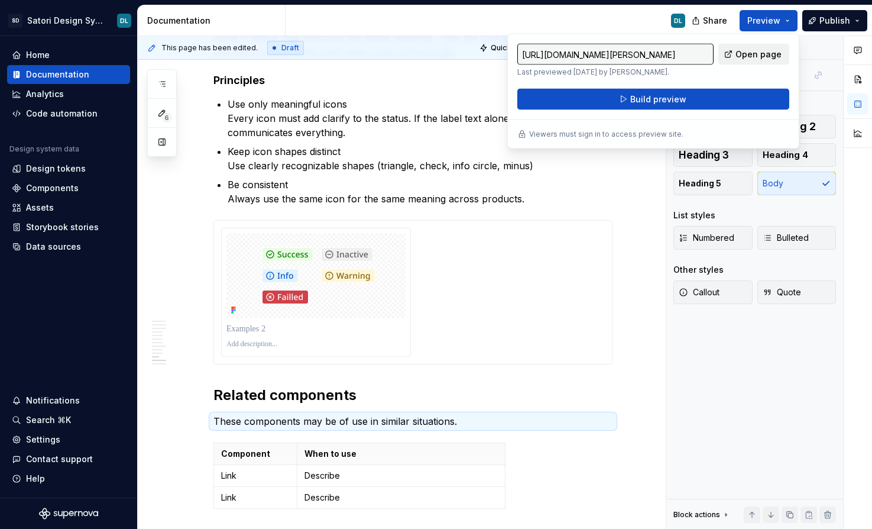
click at [761, 53] on span "Open page" at bounding box center [759, 54] width 46 height 12
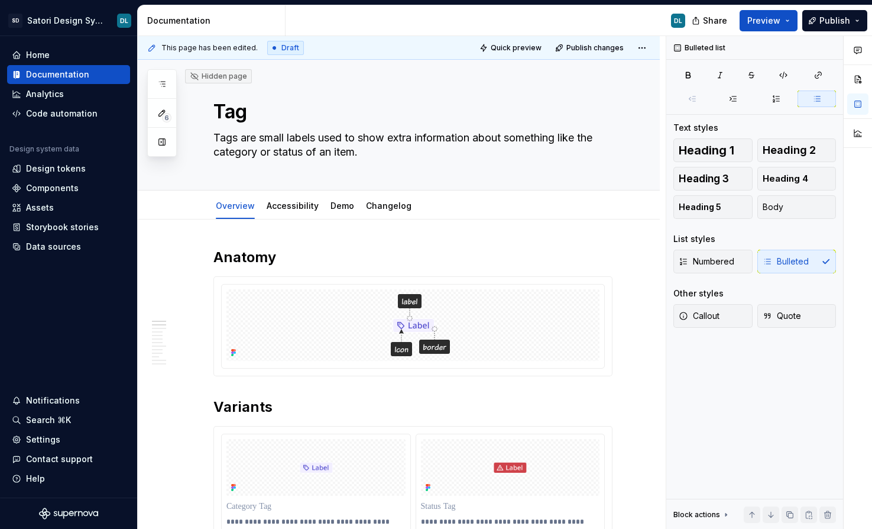
scroll to position [0, 0]
type textarea "*"
